Goal: Transaction & Acquisition: Download file/media

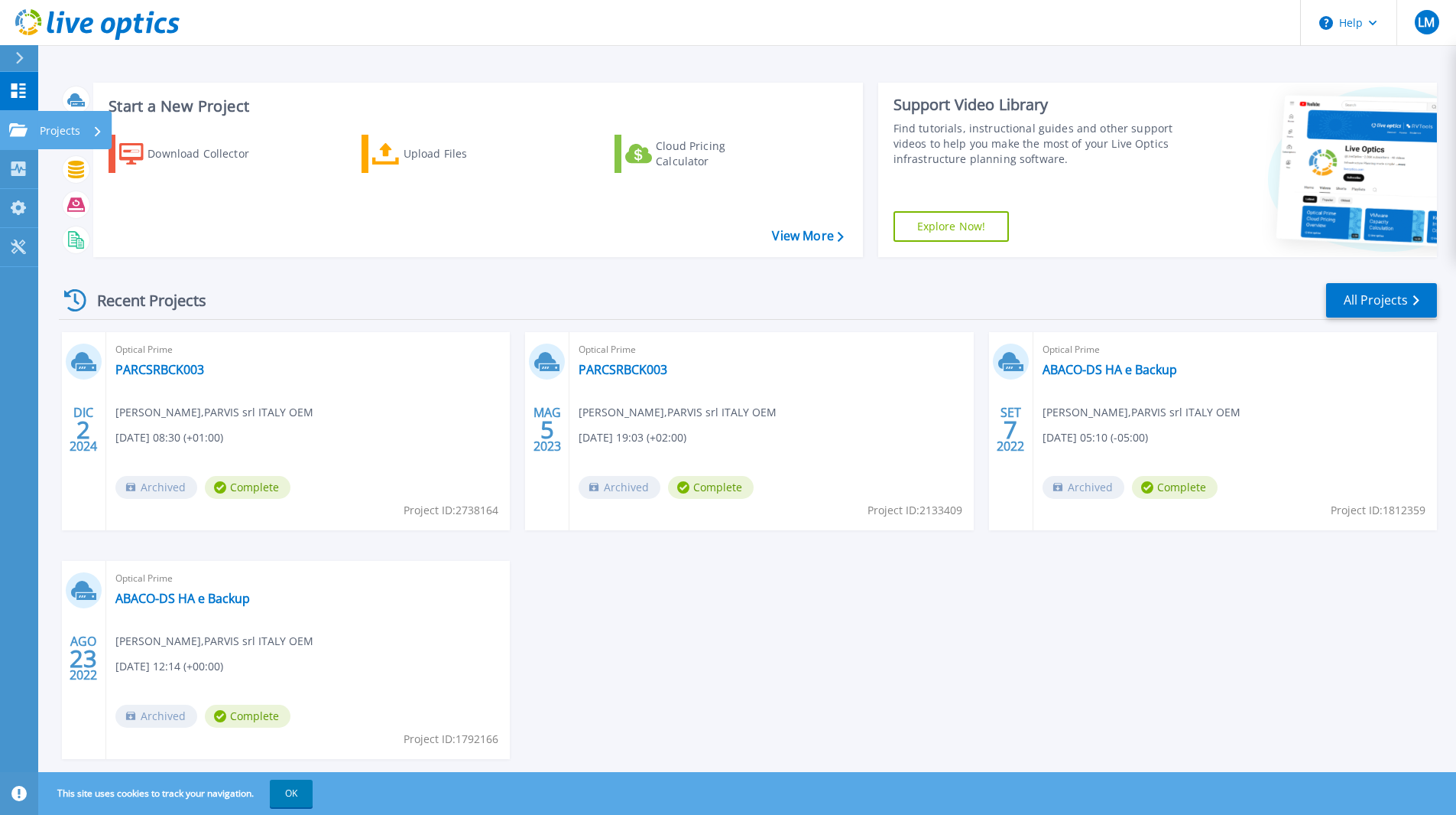
click at [58, 121] on p "Projects" at bounding box center [60, 131] width 41 height 40
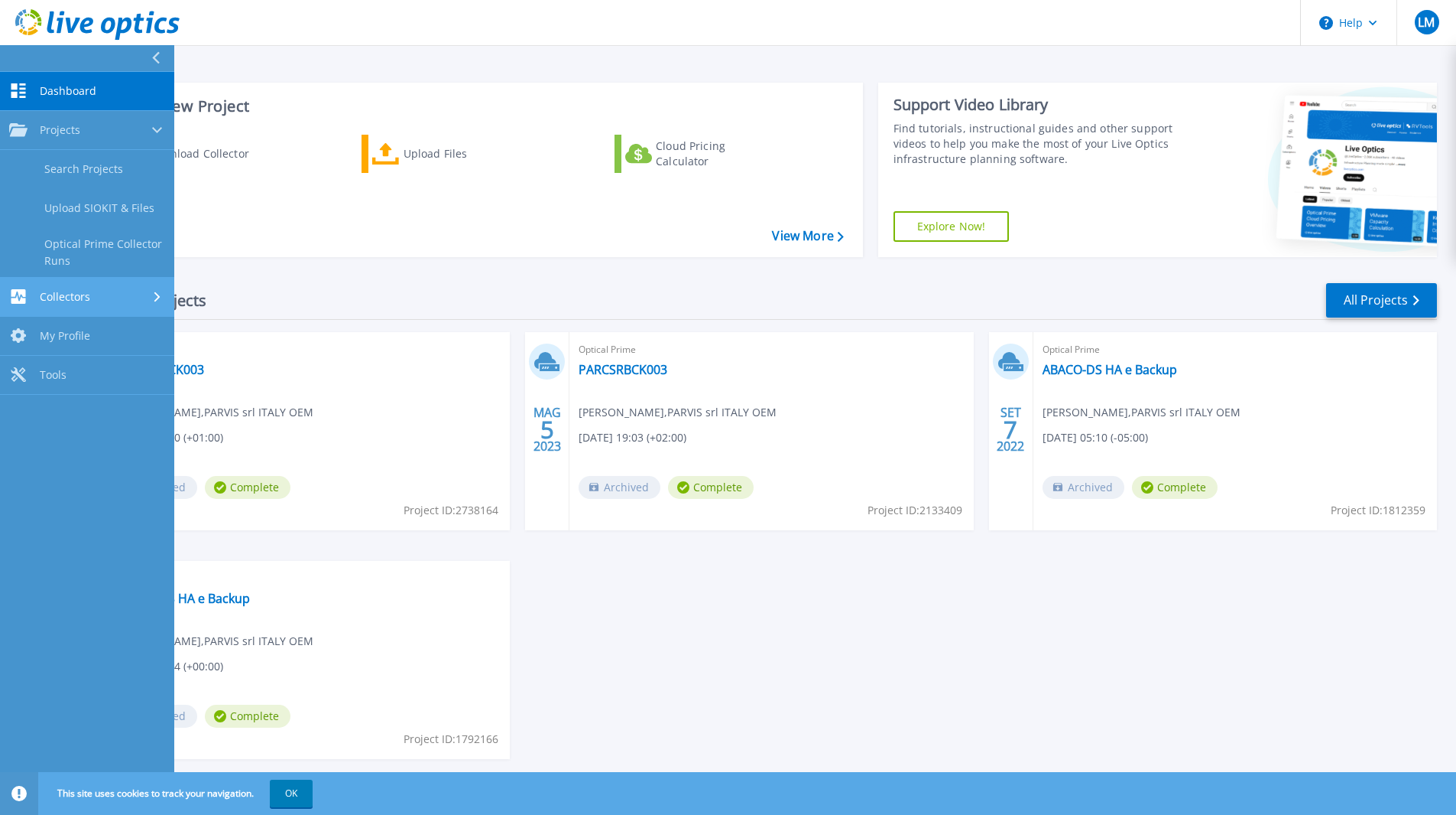
click at [96, 307] on link "Collectors Collectors" at bounding box center [87, 297] width 174 height 39
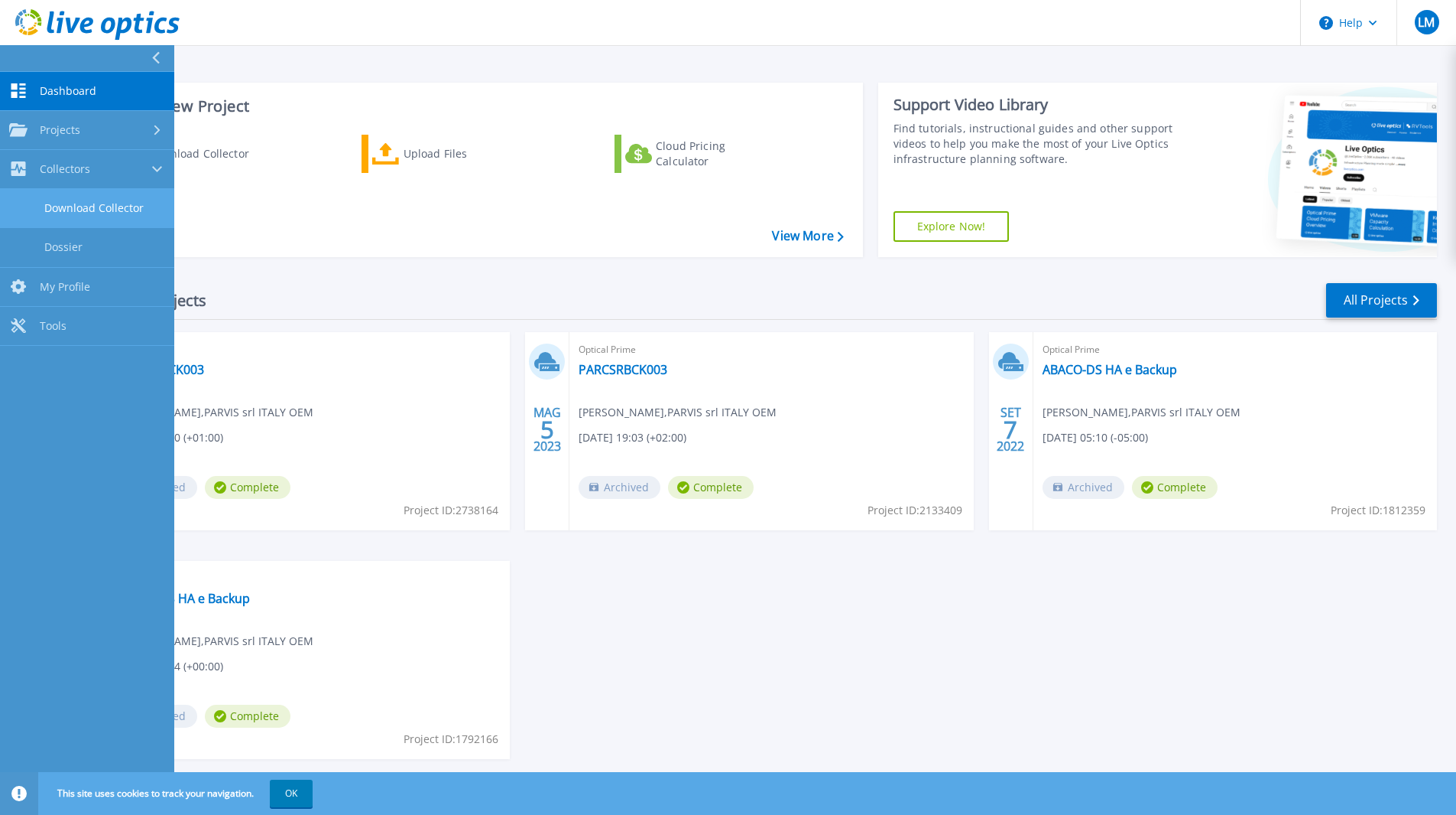
click at [104, 216] on link "Download Collector" at bounding box center [87, 208] width 174 height 39
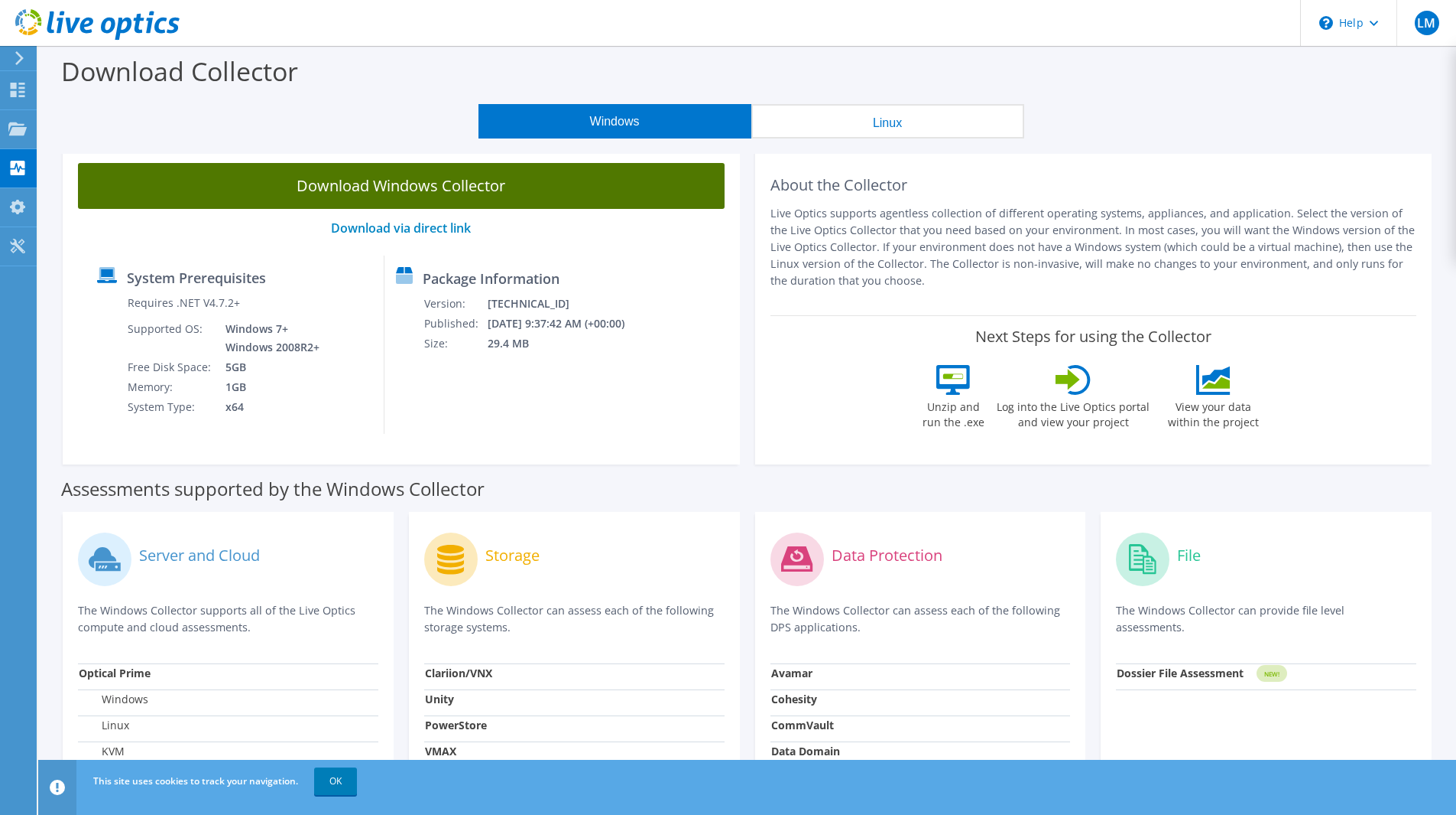
click at [477, 186] on link "Download Windows Collector" at bounding box center [401, 185] width 646 height 45
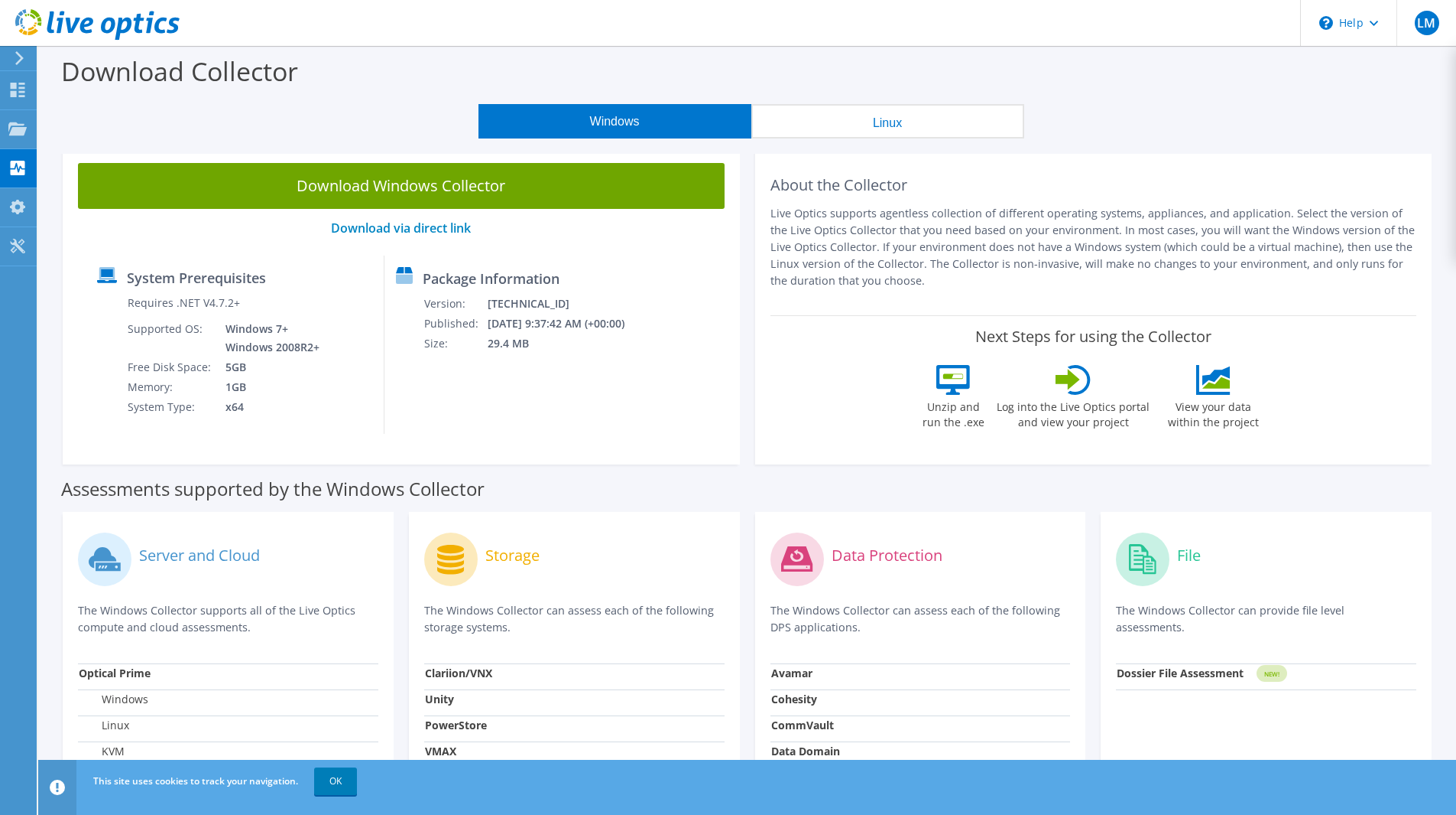
click at [60, 89] on div "Dashboard" at bounding box center [72, 90] width 72 height 39
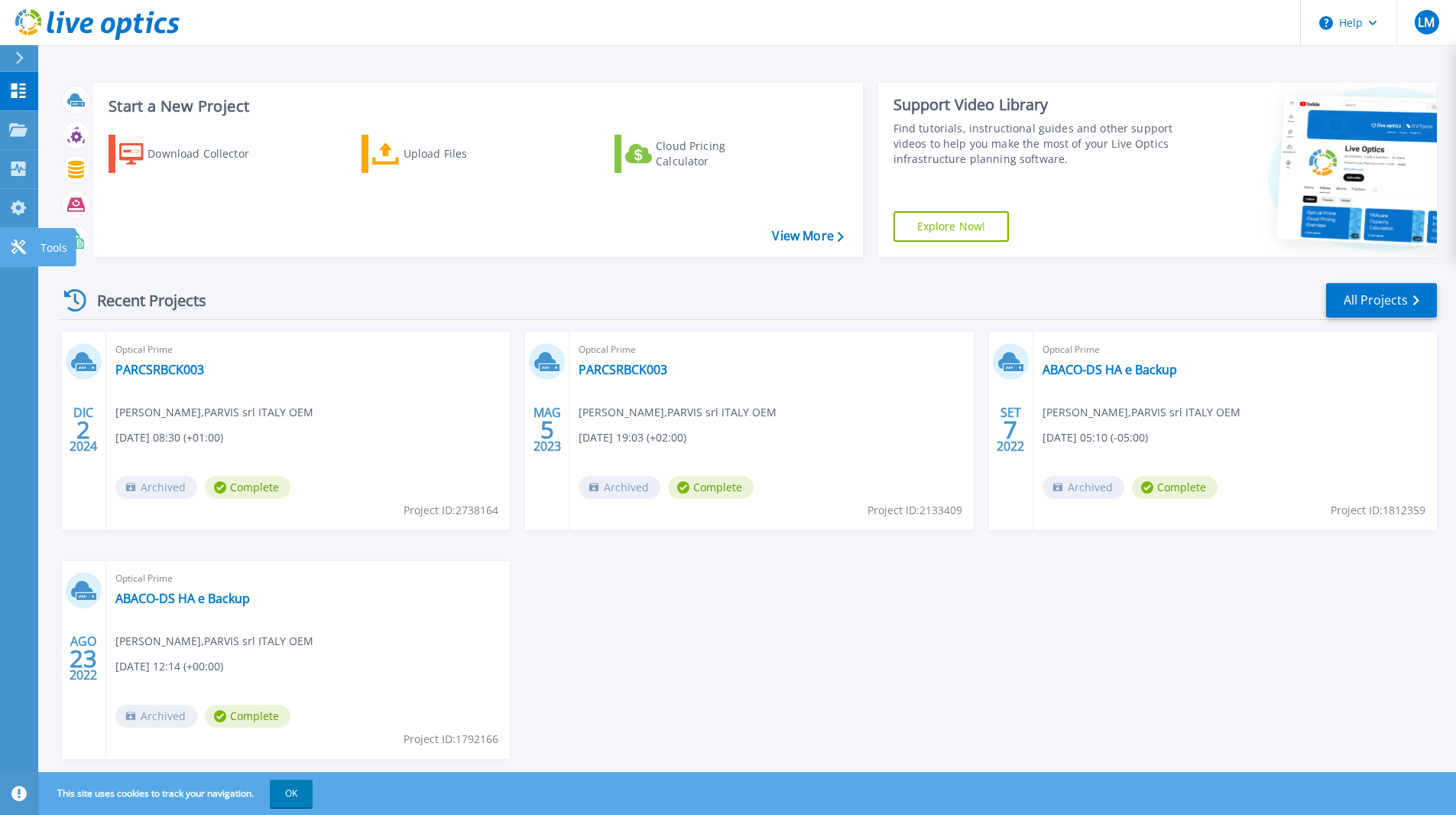
click at [16, 252] on icon at bounding box center [17, 246] width 18 height 15
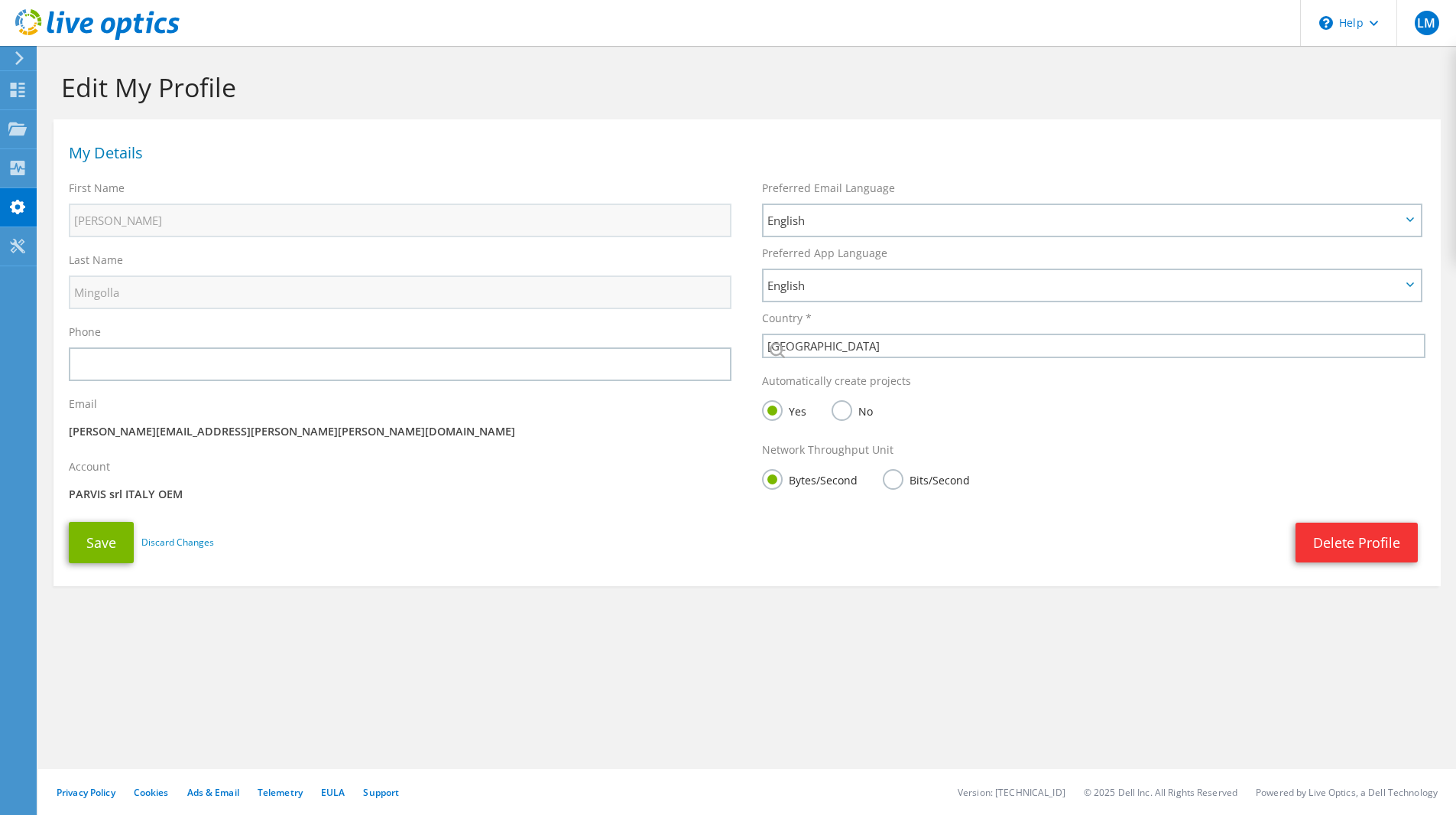
select select "106"
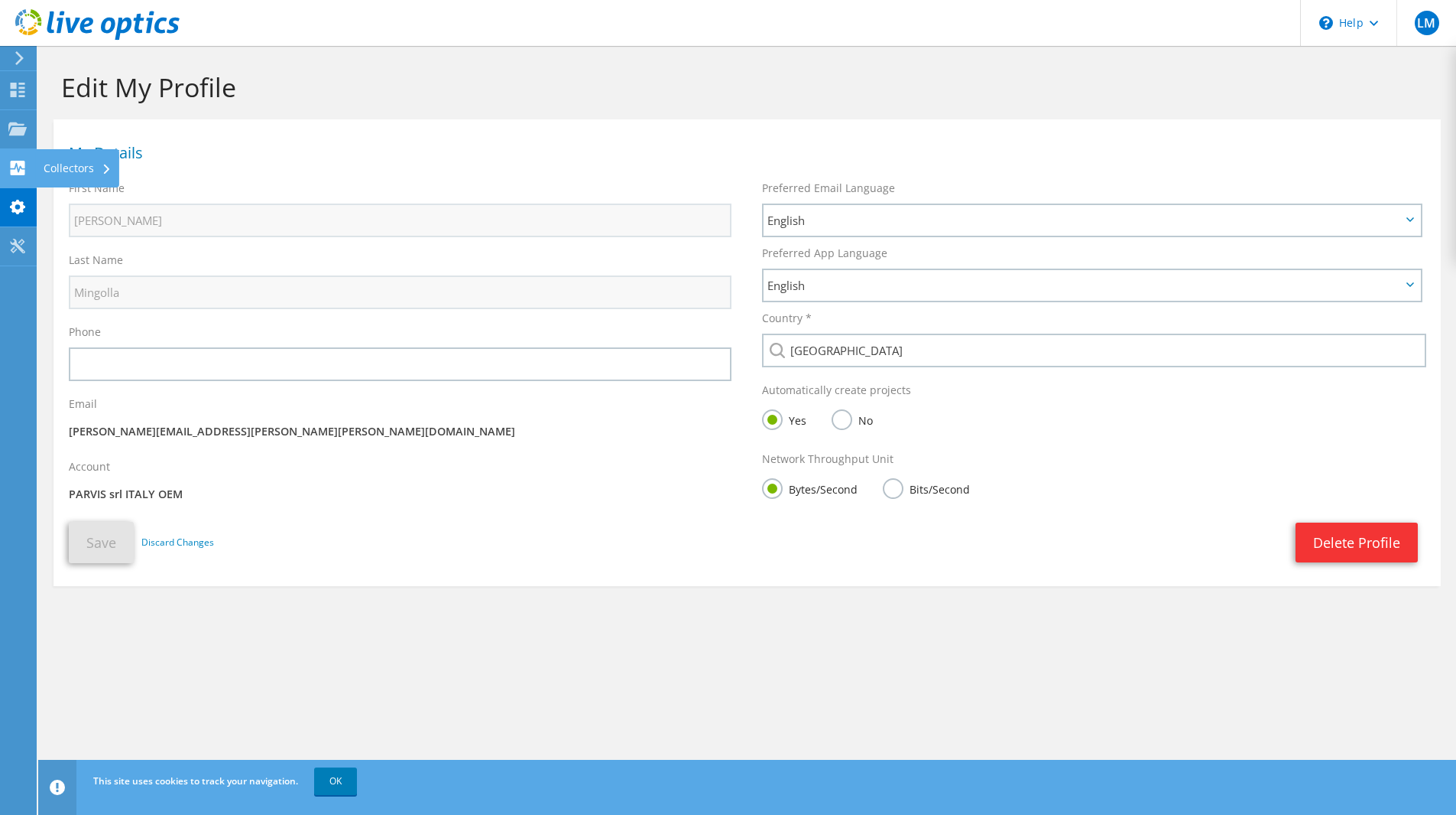
click at [20, 171] on use at bounding box center [17, 167] width 15 height 15
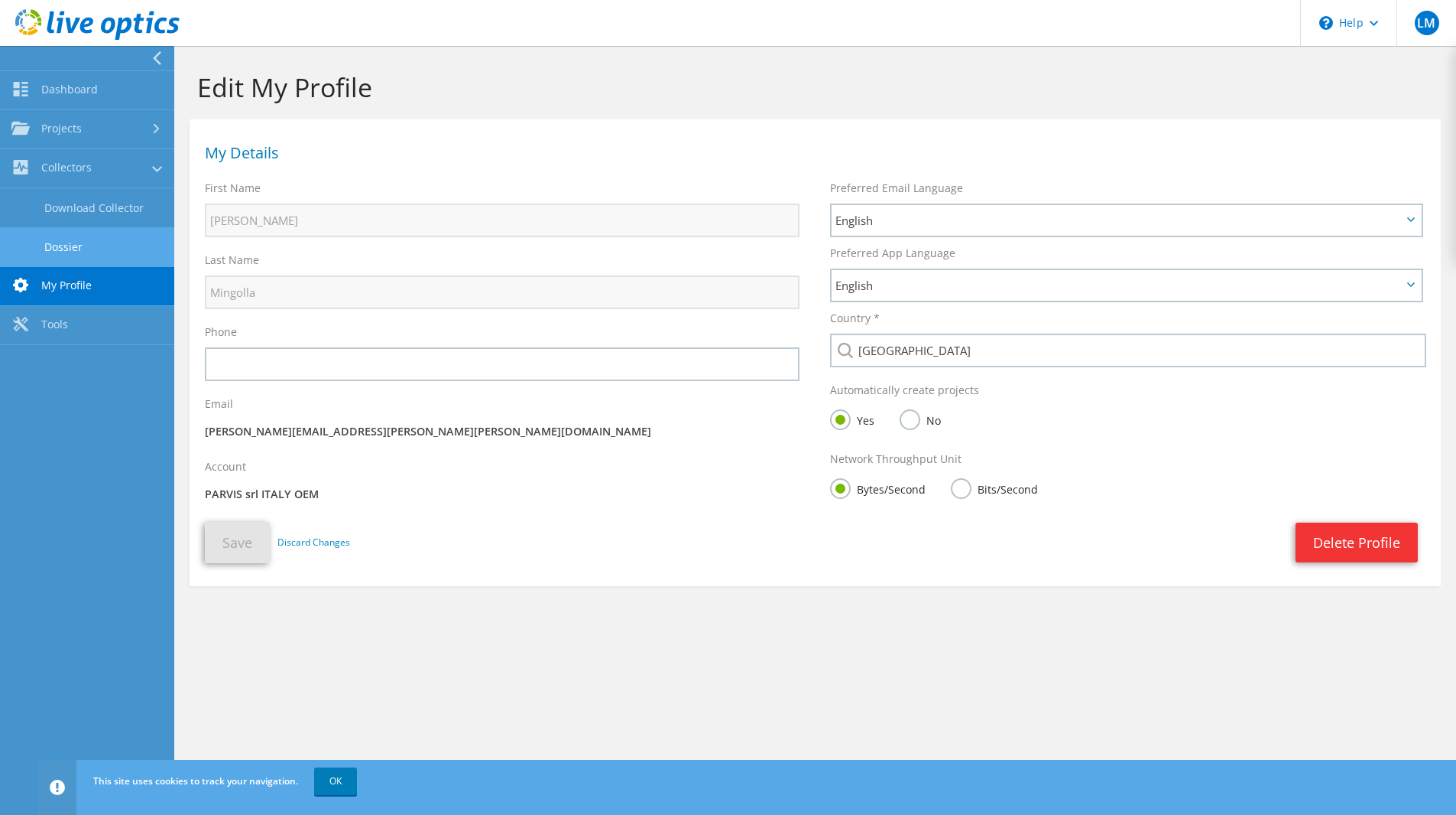
click at [86, 254] on link "Dossier" at bounding box center [87, 247] width 174 height 39
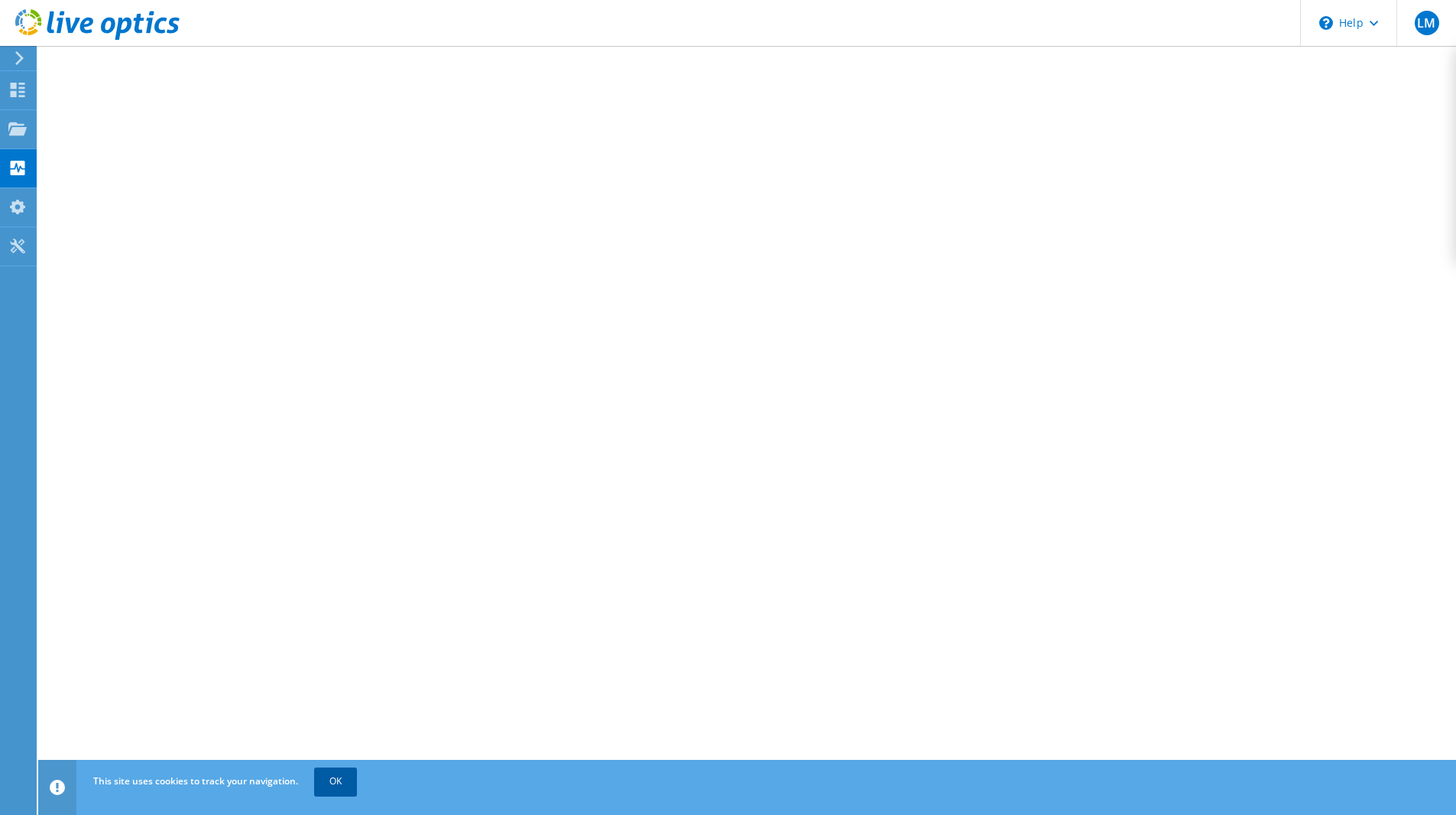
click at [334, 778] on link "OK" at bounding box center [336, 781] width 43 height 27
